Goal: Obtain resource: Download file/media

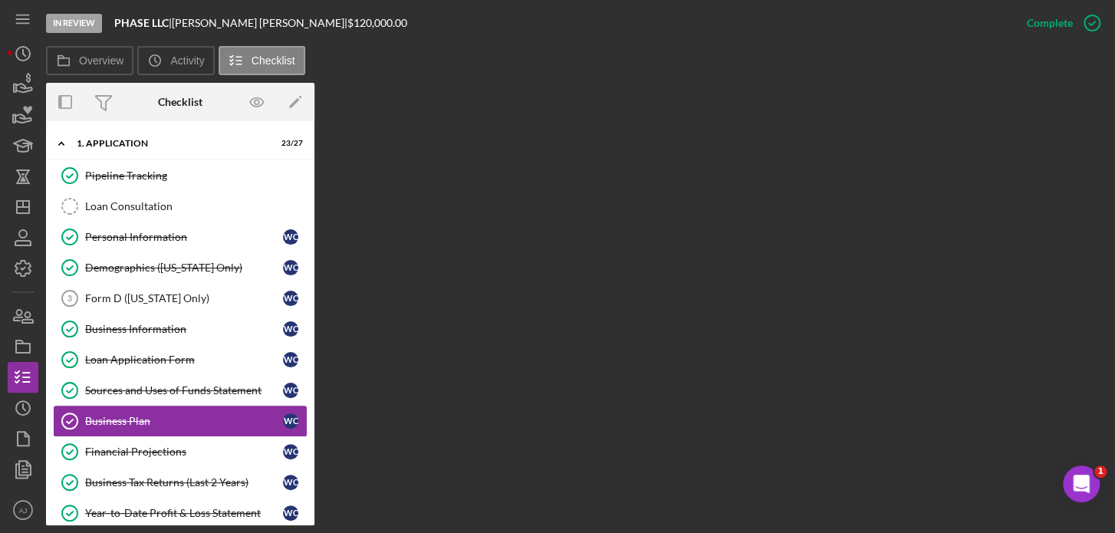
click at [212, 419] on div "Business Plan" at bounding box center [184, 421] width 198 height 12
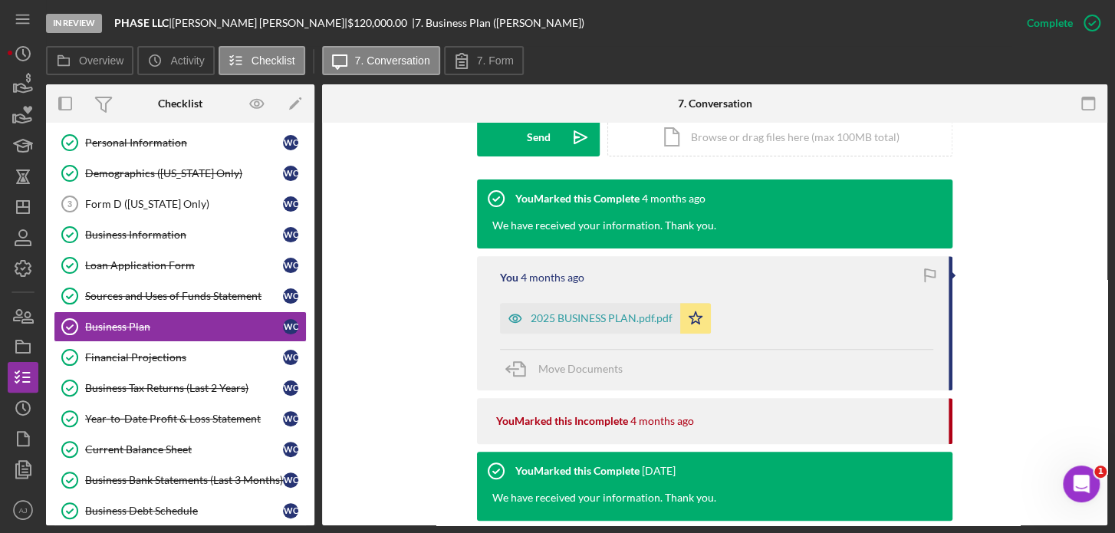
scroll to position [557, 0]
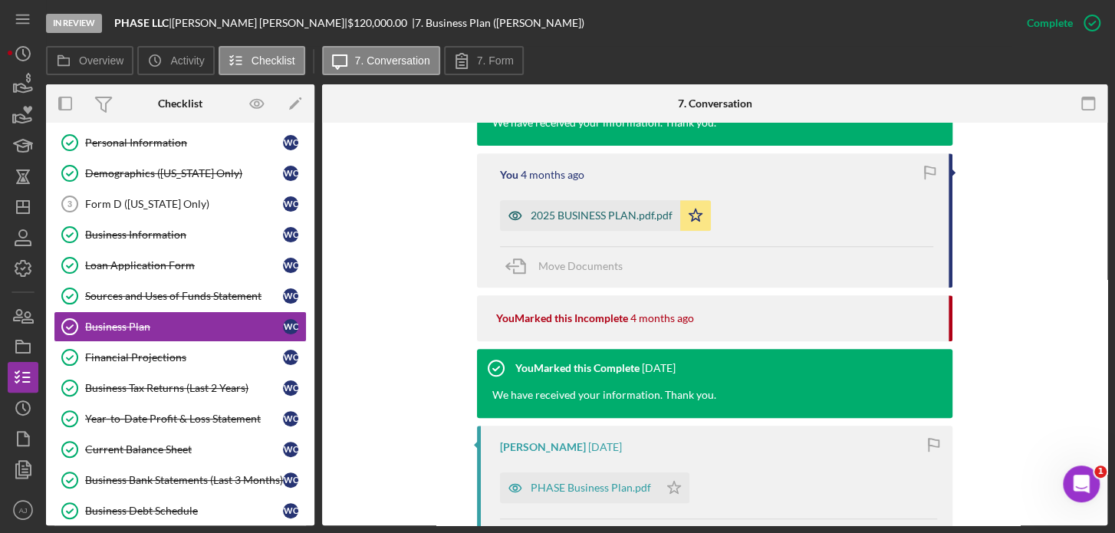
click at [595, 217] on div "2025 BUSINESS PLAN.pdf.pdf" at bounding box center [601, 215] width 142 height 12
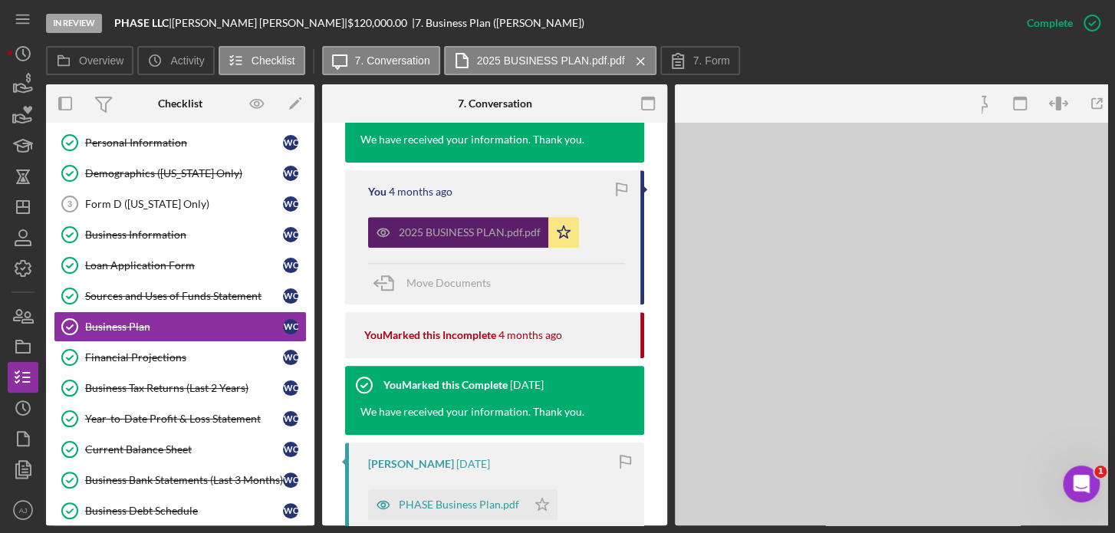
scroll to position [575, 0]
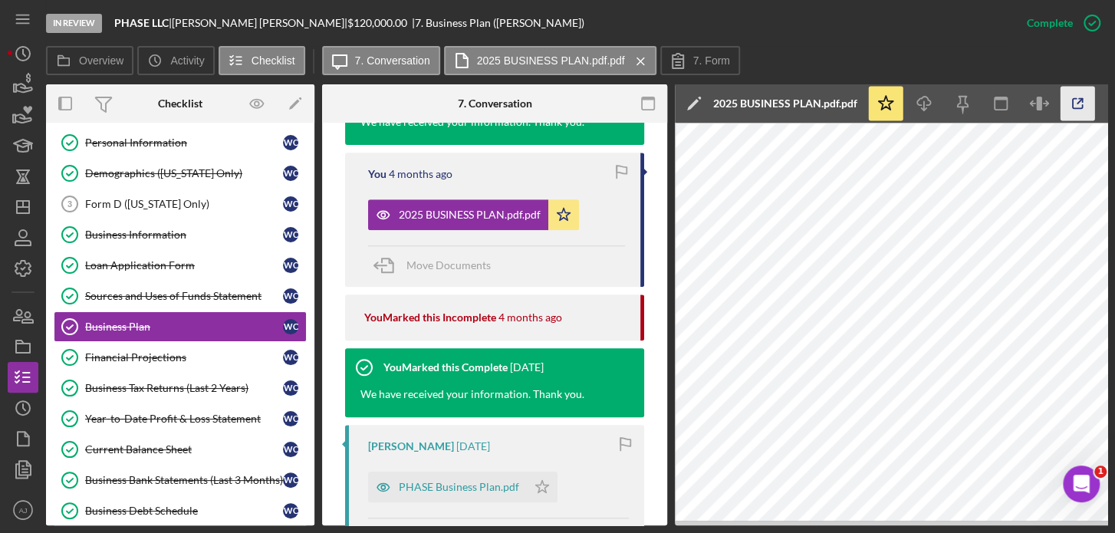
click at [1076, 105] on icon "button" at bounding box center [1077, 104] width 34 height 34
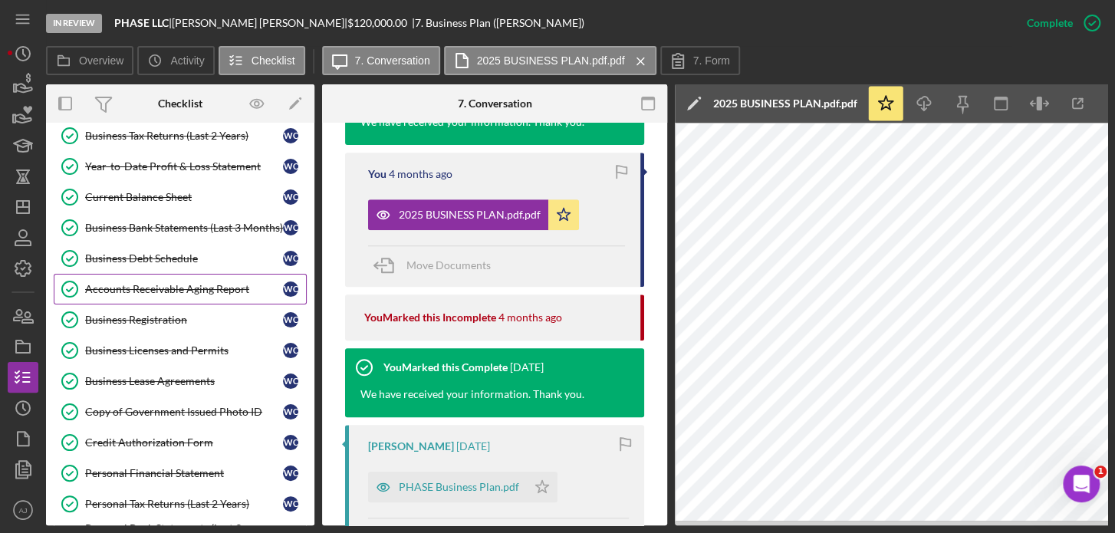
scroll to position [557, 0]
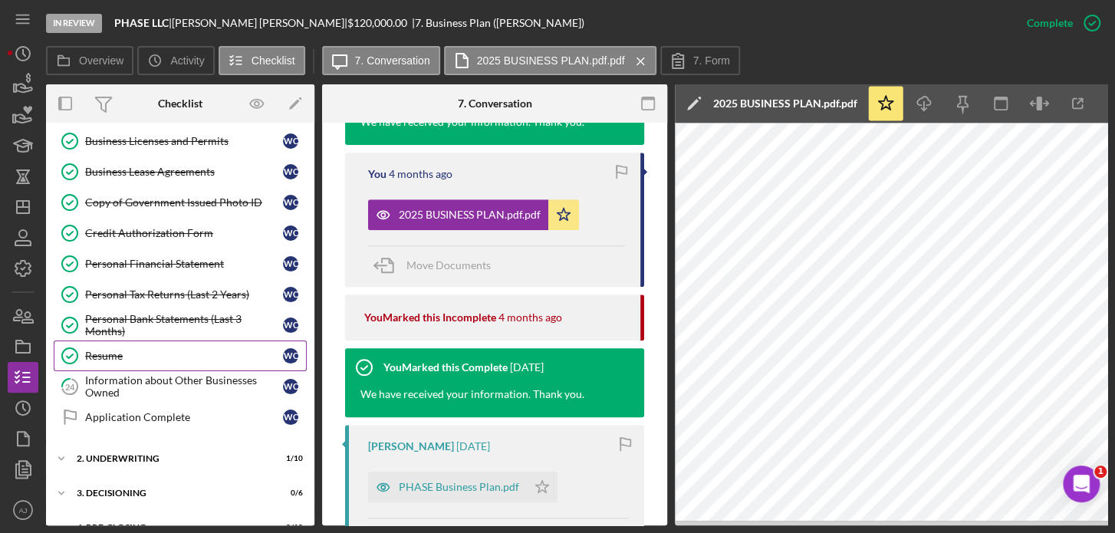
click at [196, 362] on link "Resume Resume W C" at bounding box center [180, 355] width 253 height 31
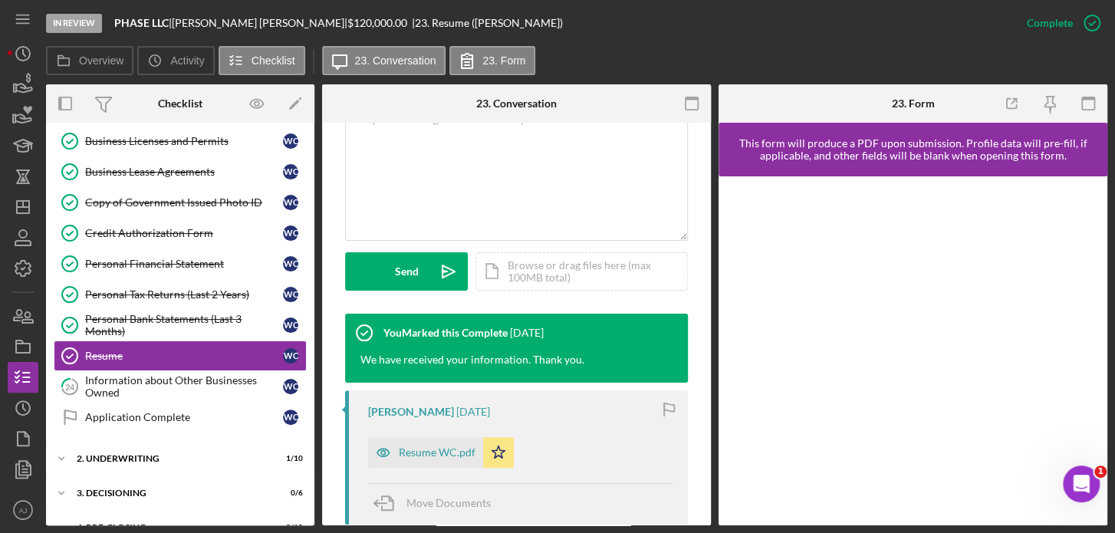
scroll to position [488, 0]
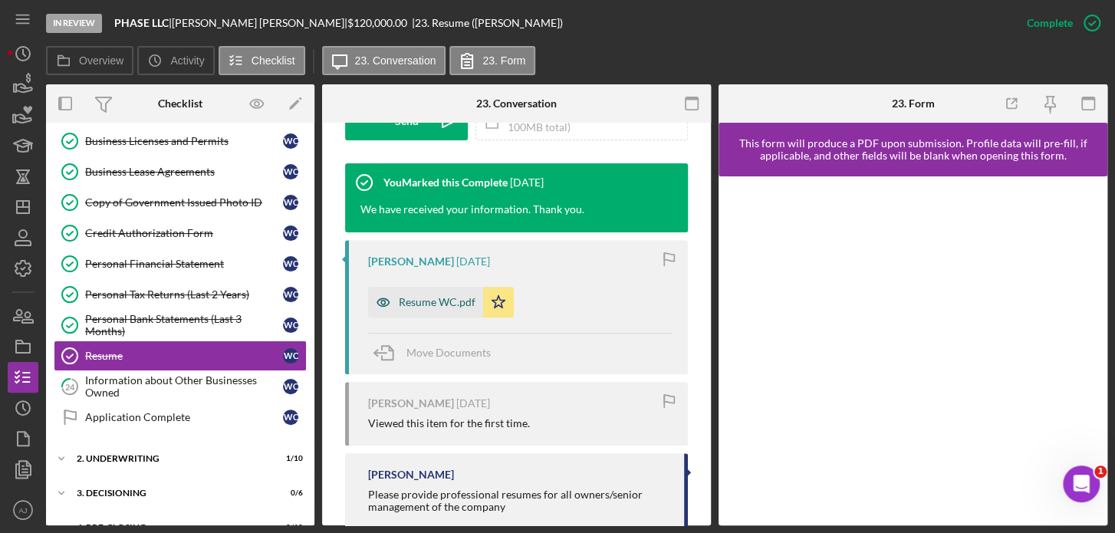
click at [452, 300] on div "Resume WC.pdf" at bounding box center [437, 302] width 77 height 12
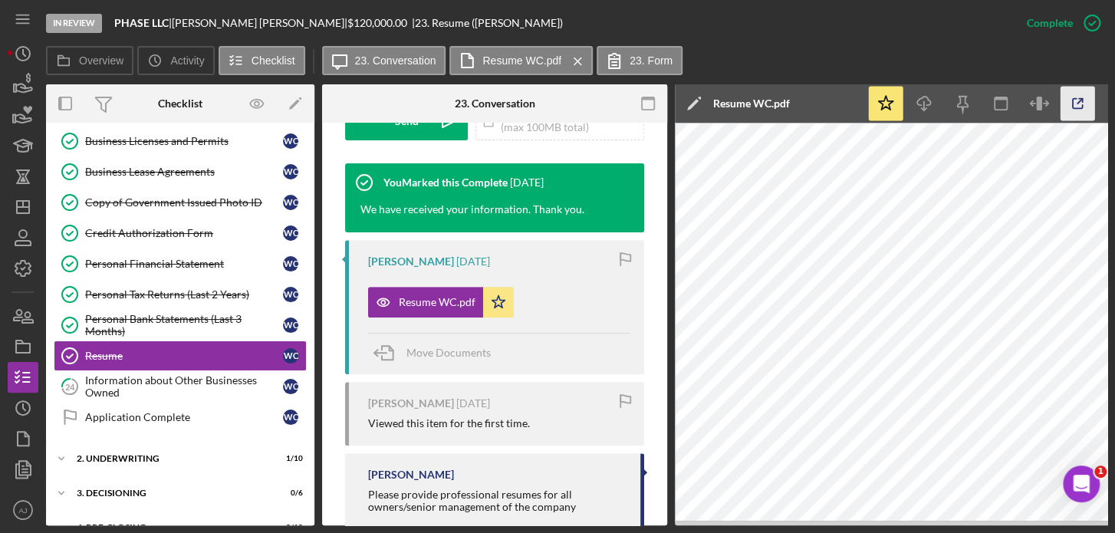
click at [1077, 110] on icon "button" at bounding box center [1077, 104] width 34 height 34
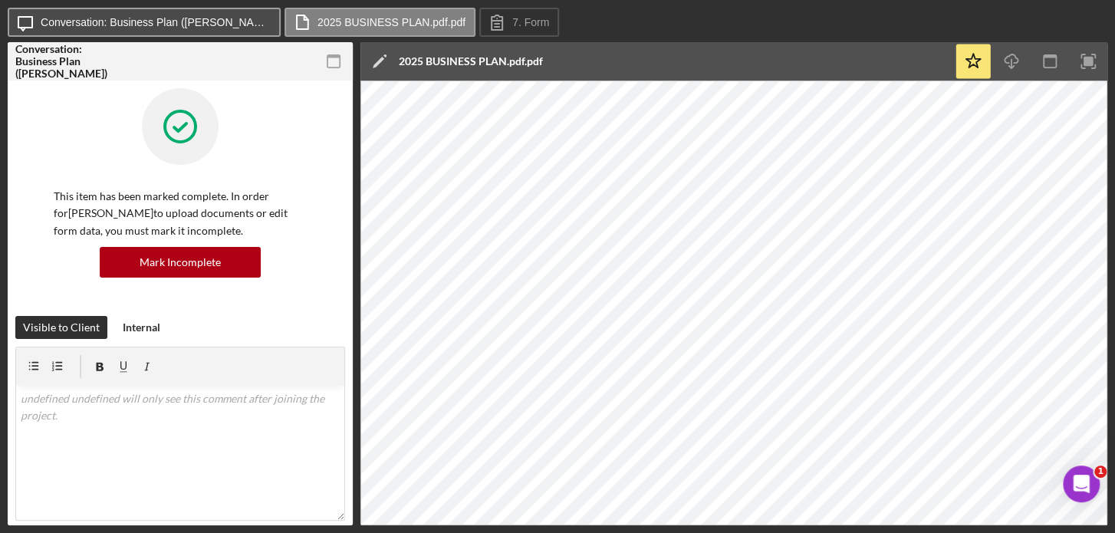
click at [192, 25] on label "Conversation: Business Plan (Willeen C.)" at bounding box center [156, 22] width 230 height 12
